Goal: Navigation & Orientation: Find specific page/section

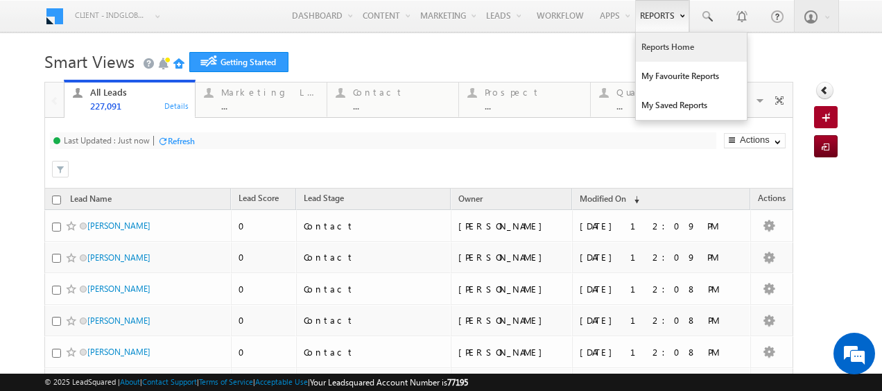
click at [652, 47] on link "Reports Home" at bounding box center [691, 47] width 111 height 29
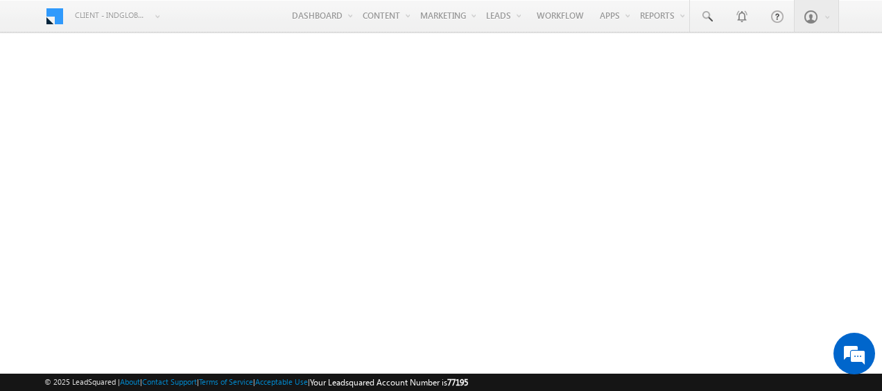
click at [228, 13] on div "Menu Client - indglobal2 (77195) X (My Organization) - indglobal (48060) Client…" at bounding box center [441, 17] width 794 height 34
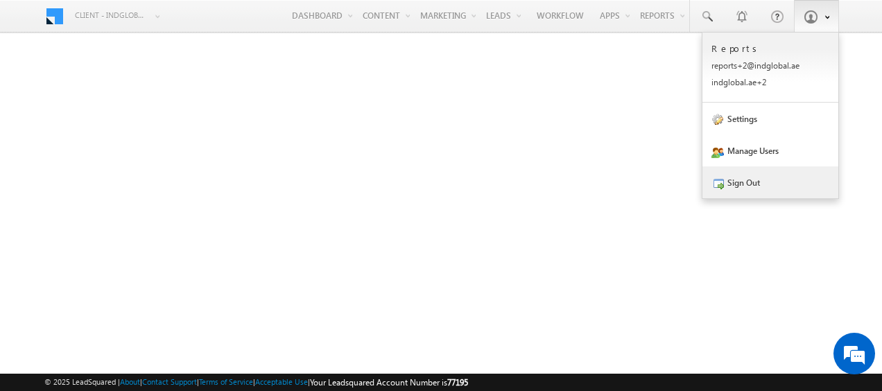
click at [740, 180] on link "Sign Out" at bounding box center [770, 182] width 136 height 32
